Goal: Information Seeking & Learning: Learn about a topic

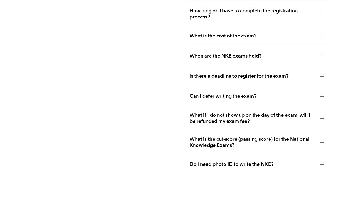
scroll to position [711, 0]
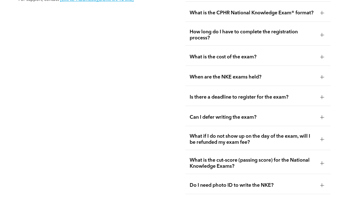
click at [242, 94] on span "Is there a deadline to register for the exam?" at bounding box center [253, 97] width 126 height 6
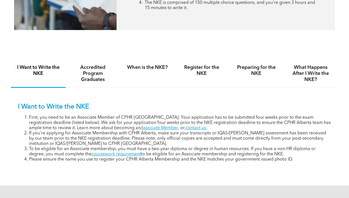
scroll to position [298, 0]
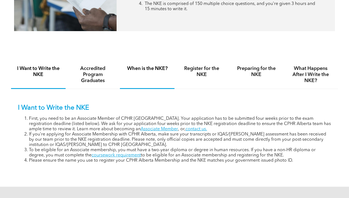
click at [157, 66] on h4 "When is the NKE?" at bounding box center [147, 69] width 45 height 6
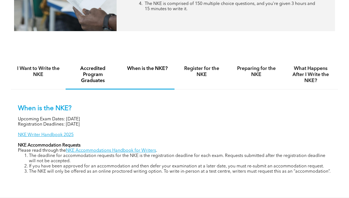
click at [86, 70] on h4 "Accredited Program Graduates" at bounding box center [93, 75] width 45 height 18
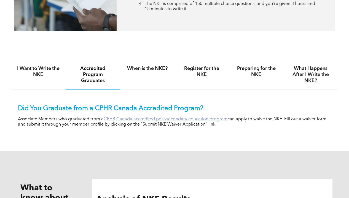
click at [133, 120] on link "CPHR Canada accredited post-secondary education program" at bounding box center [166, 119] width 124 height 4
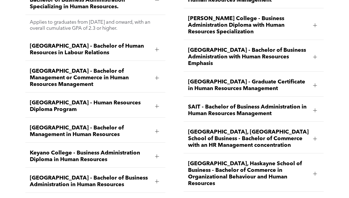
scroll to position [734, 0]
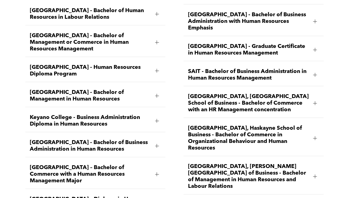
click at [317, 137] on div at bounding box center [315, 139] width 4 height 4
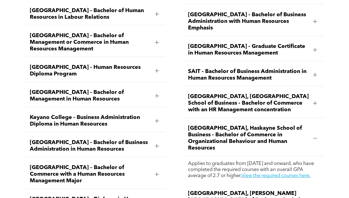
scroll to position [738, 0]
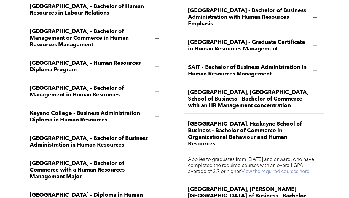
click at [262, 169] on link "View the required courses here." at bounding box center [276, 171] width 69 height 5
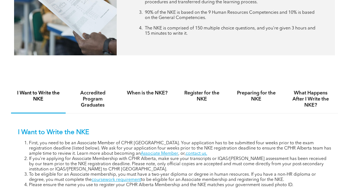
scroll to position [301, 0]
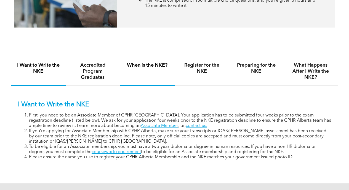
click at [156, 65] on h4 "When is the NKE?" at bounding box center [147, 65] width 45 height 6
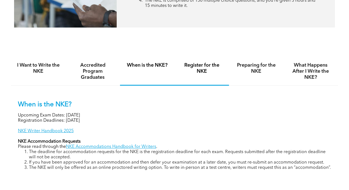
click at [208, 70] on h4 "Register for the NKE" at bounding box center [202, 68] width 45 height 12
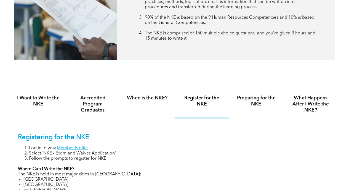
scroll to position [319, 0]
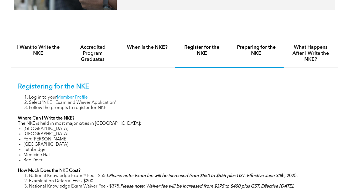
click at [254, 54] on h4 "Preparing for the NKE" at bounding box center [256, 50] width 45 height 12
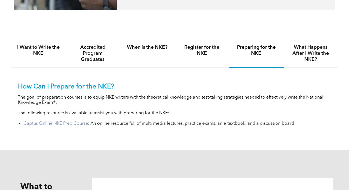
click at [39, 124] on link "Captus Online NKE Prep Course" at bounding box center [55, 124] width 65 height 4
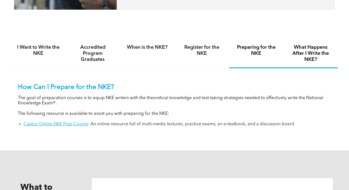
click at [303, 55] on h4 "What Happens After I Write the NKE?" at bounding box center [310, 53] width 45 height 18
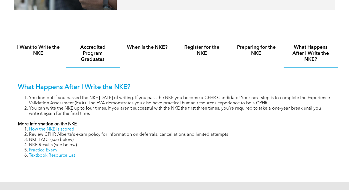
click at [91, 56] on h4 "Accredited Program Graduates" at bounding box center [93, 53] width 45 height 18
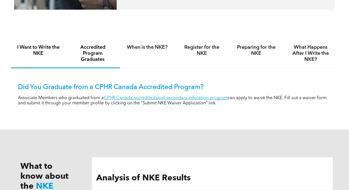
click at [36, 50] on h4 "I Want to Write the NKE" at bounding box center [38, 50] width 45 height 12
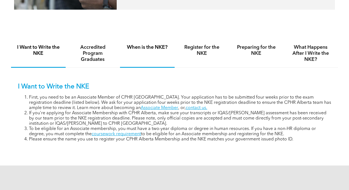
click at [134, 46] on h4 "When is the NKE?" at bounding box center [147, 47] width 45 height 6
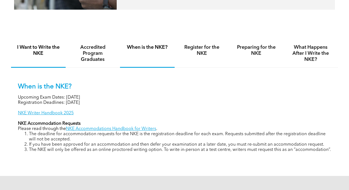
click at [41, 54] on h4 "I Want to Write the NKE" at bounding box center [38, 50] width 45 height 12
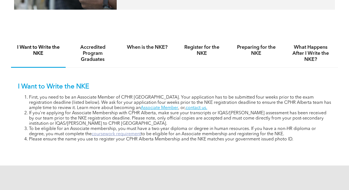
click at [124, 133] on link "coursework requirement" at bounding box center [116, 134] width 49 height 4
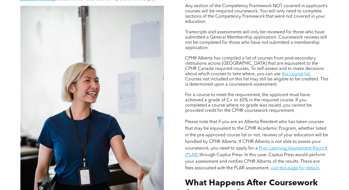
scroll to position [431, 0]
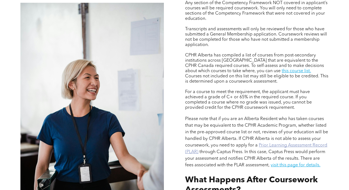
click at [288, 147] on link "Prior Learning Assessment Record (PLAR)" at bounding box center [256, 148] width 142 height 11
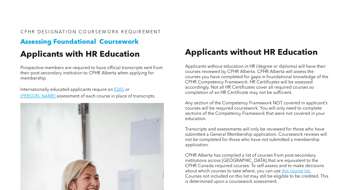
scroll to position [365, 0]
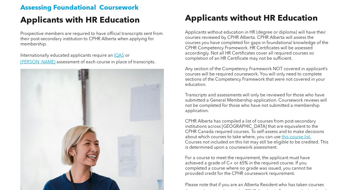
click at [276, 101] on span "Transcripts and assessments will only be reviewed for those who have submitted …" at bounding box center [256, 103] width 142 height 20
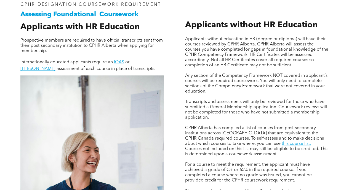
scroll to position [366, 0]
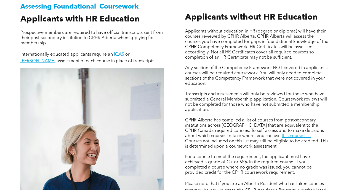
click at [299, 121] on span "CPHR Alberta has compiled a list of courses from post-secondary institutions ac…" at bounding box center [254, 128] width 139 height 20
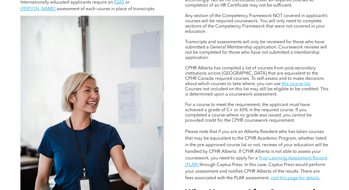
scroll to position [434, 0]
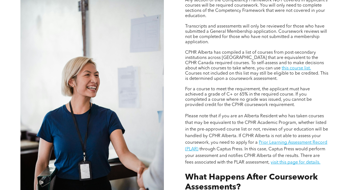
click at [272, 139] on p "Please note that if you are an Alberta Resident who has taken courses that may …" at bounding box center [256, 139] width 143 height 53
click at [271, 141] on link "Prior Learning Assessment Record (PLAR)" at bounding box center [256, 146] width 142 height 11
